Goal: Task Accomplishment & Management: Manage account settings

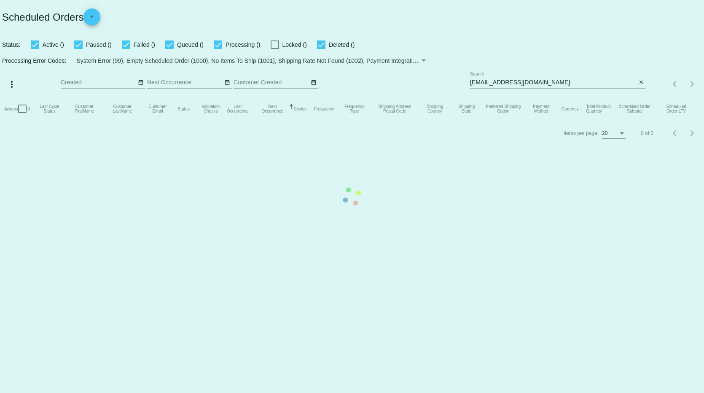
click at [639, 96] on mat-table "Actions Id Last Cycle Status Customer FirstName Customer LastName Customer Emai…" at bounding box center [352, 108] width 704 height 25
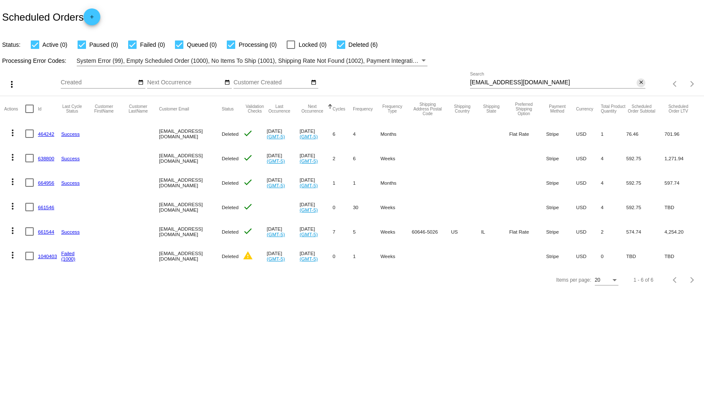
click at [642, 82] on mat-icon "close" at bounding box center [641, 82] width 6 height 7
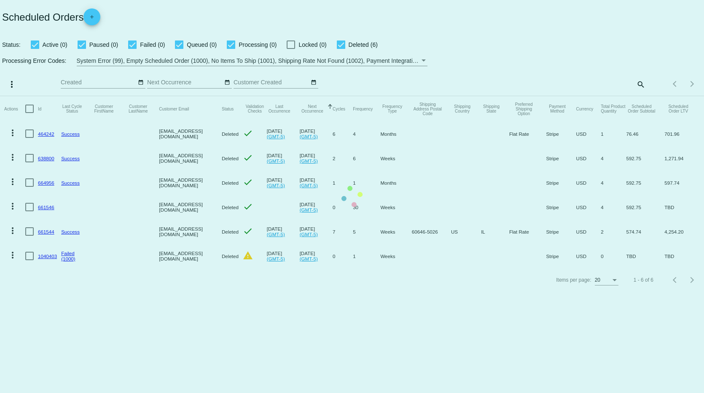
click at [640, 96] on mat-table "Actions Id Last Cycle Status Customer FirstName Customer LastName Customer Emai…" at bounding box center [352, 182] width 704 height 172
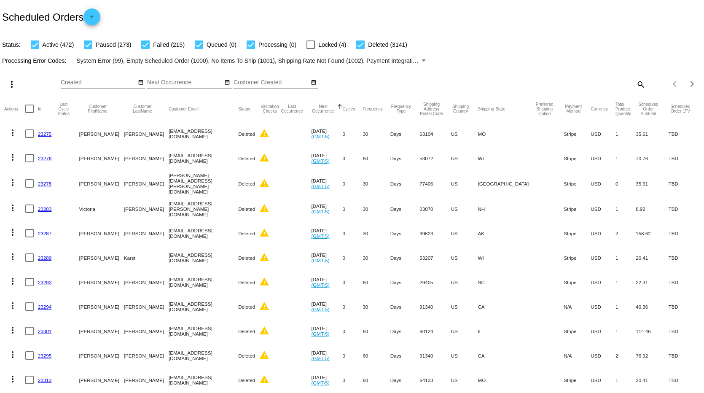
click at [635, 84] on mat-icon "search" at bounding box center [640, 84] width 10 height 13
paste input "[EMAIL_ADDRESS][DOMAIN_NAME]"
type input "[EMAIL_ADDRESS][DOMAIN_NAME]"
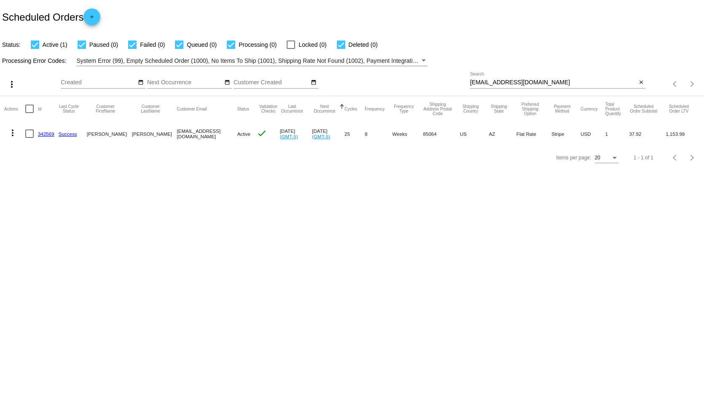
click at [48, 132] on link "342569" at bounding box center [46, 133] width 16 height 5
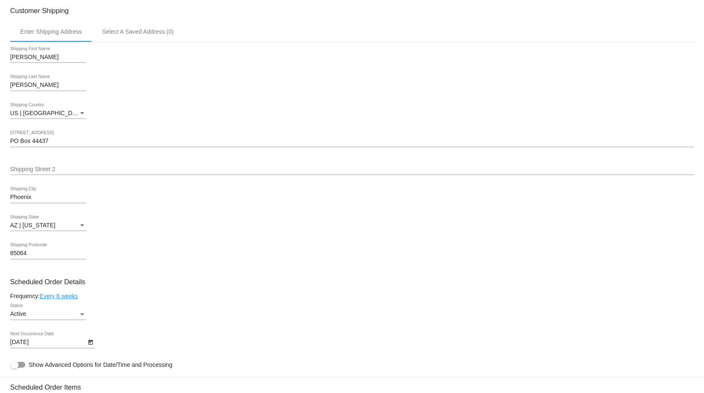
scroll to position [421, 0]
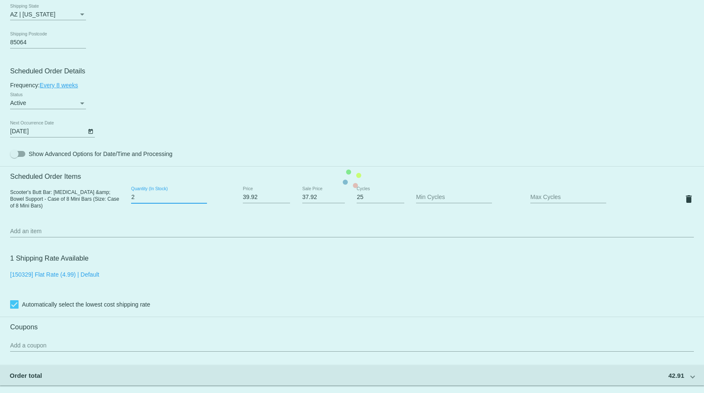
type input "2"
click at [204, 201] on input "2" at bounding box center [169, 197] width 76 height 7
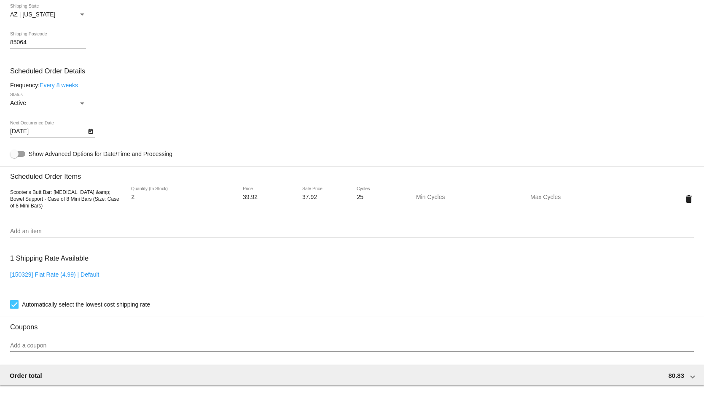
click at [195, 229] on div "Add an item" at bounding box center [352, 229] width 684 height 16
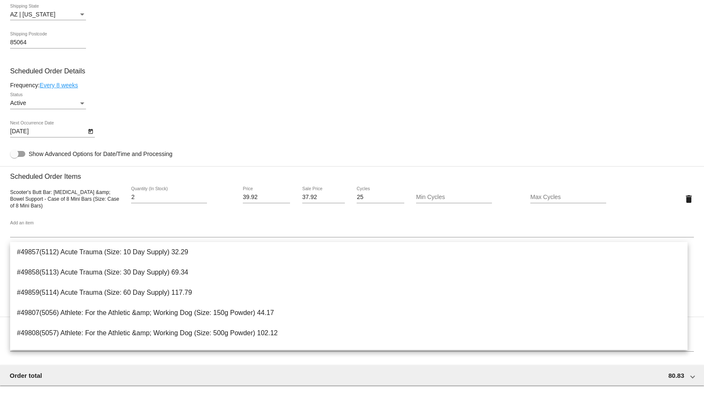
click at [257, 135] on div "[DATE] Next Occurrence Date" at bounding box center [352, 133] width 684 height 24
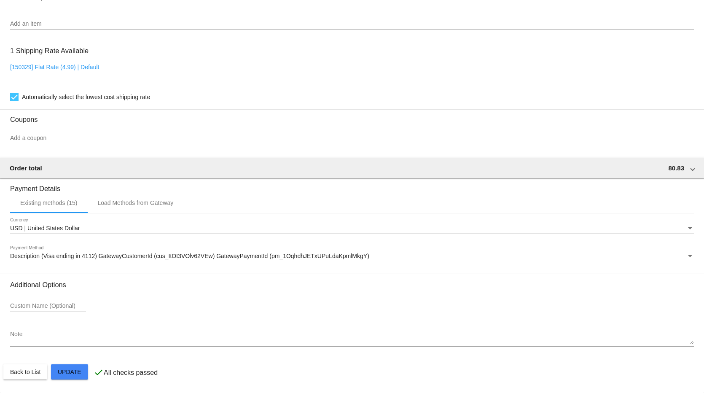
scroll to position [635, 0]
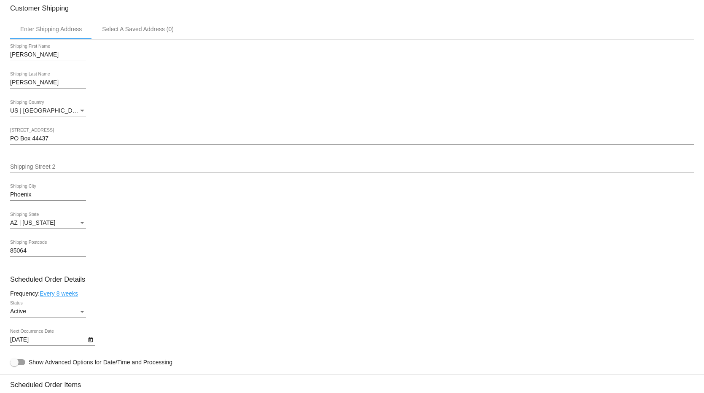
scroll to position [424, 0]
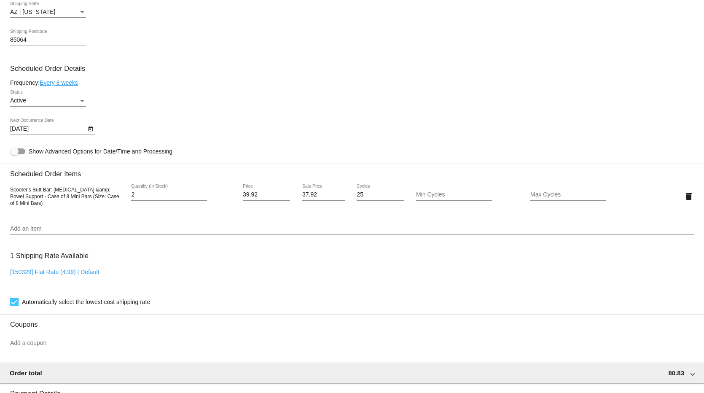
click at [59, 86] on link "Every 8 weeks" at bounding box center [59, 82] width 38 height 7
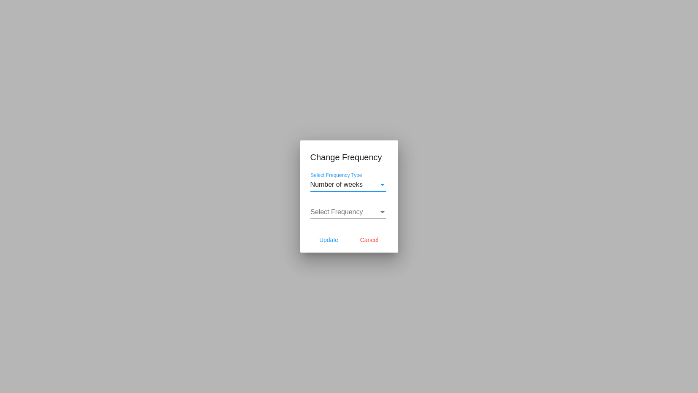
click at [380, 184] on div "Select Frequency Type" at bounding box center [382, 185] width 4 height 2
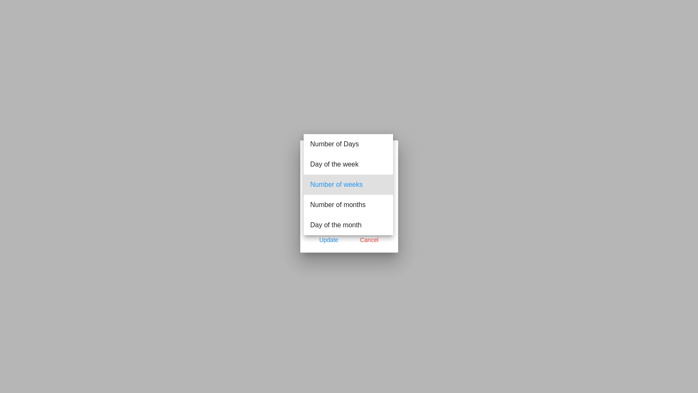
click at [380, 185] on span "Number of weeks" at bounding box center [348, 184] width 76 height 20
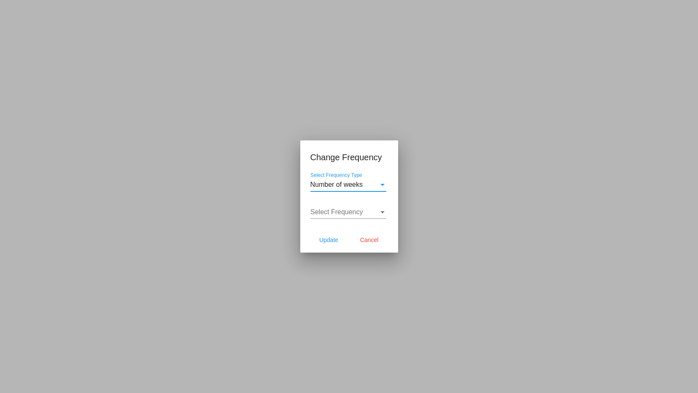
click at [384, 213] on div "Select Frequency" at bounding box center [382, 212] width 8 height 8
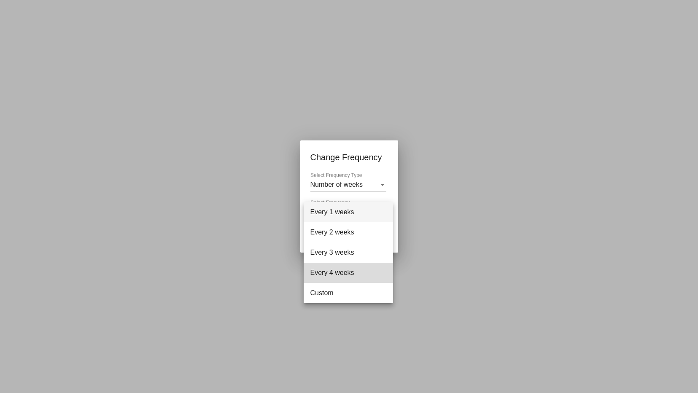
click at [349, 271] on span "Every 4 weeks" at bounding box center [348, 273] width 76 height 20
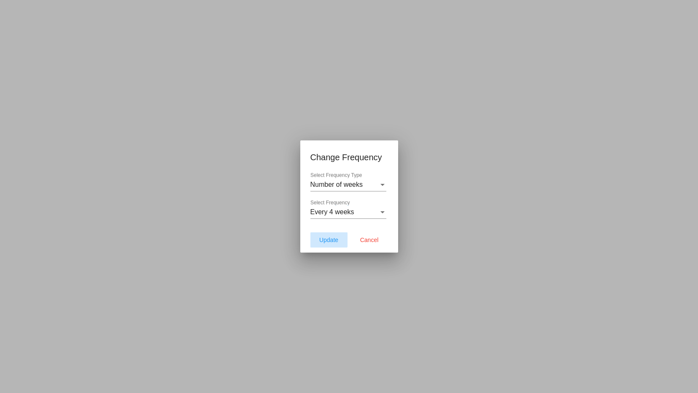
click at [322, 238] on span "Update" at bounding box center [328, 239] width 19 height 7
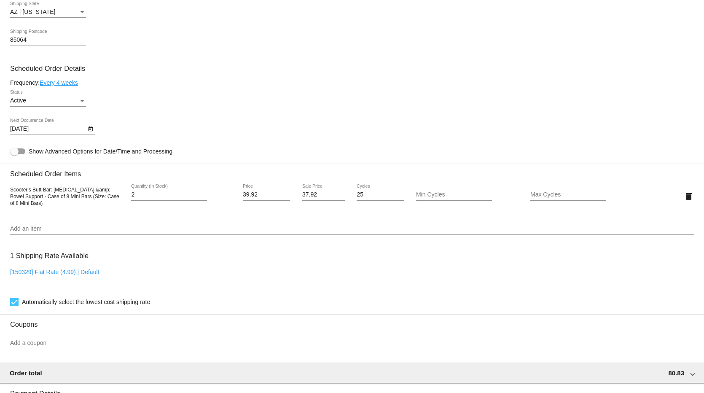
type input "[DATE]"
click at [130, 304] on span "Automatically select the lowest cost shipping rate" at bounding box center [86, 302] width 128 height 10
click at [14, 306] on input "Automatically select the lowest cost shipping rate" at bounding box center [14, 306] width 0 height 0
checkbox input "false"
